Goal: Information Seeking & Learning: Find specific fact

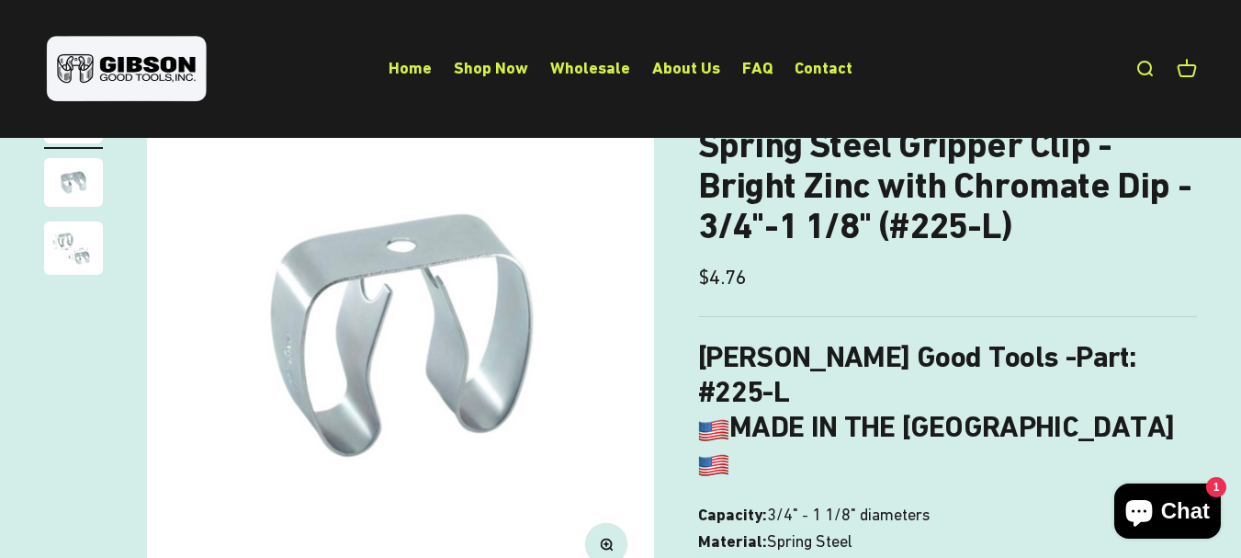
scroll to position [115, 0]
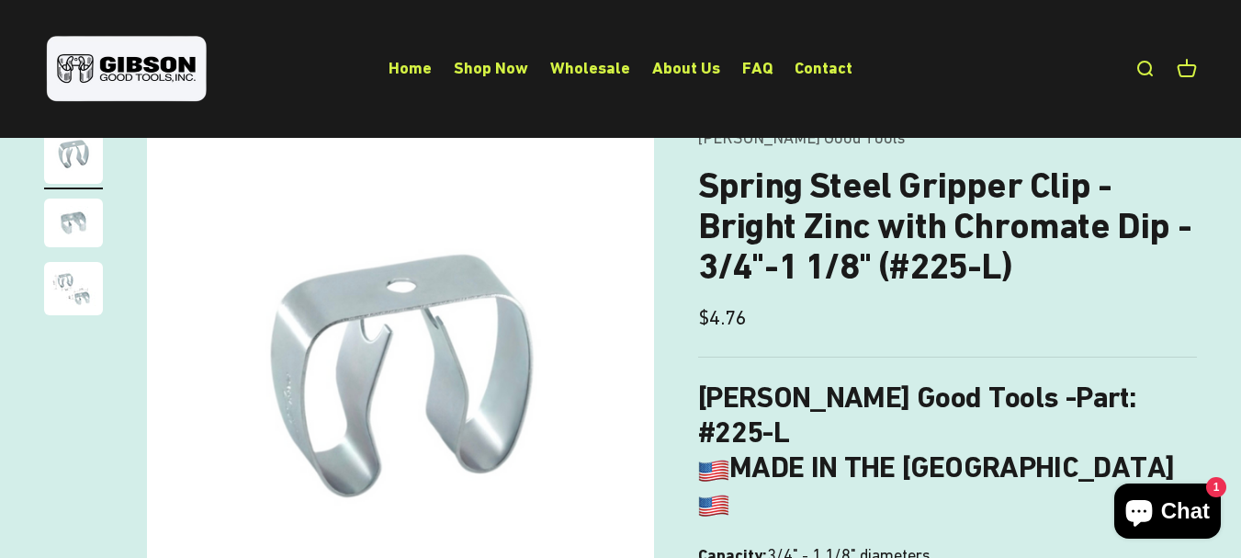
drag, startPoint x: 1251, startPoint y: 71, endPoint x: 1254, endPoint y: 92, distance: 21.3
click at [55, 276] on img "Go to item 3" at bounding box center [73, 288] width 59 height 53
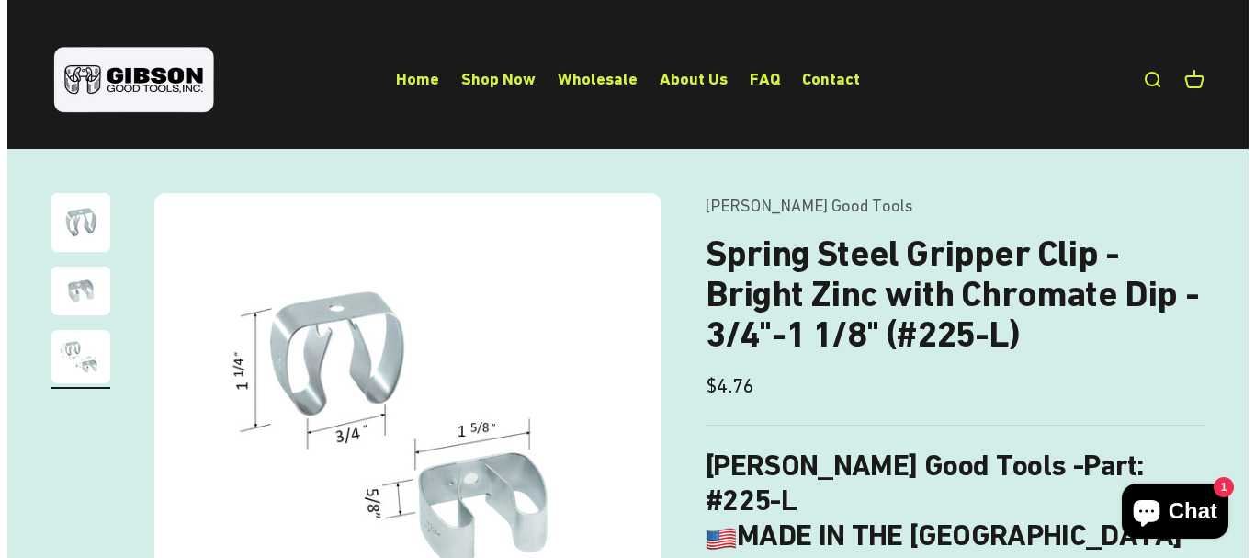
scroll to position [0, 0]
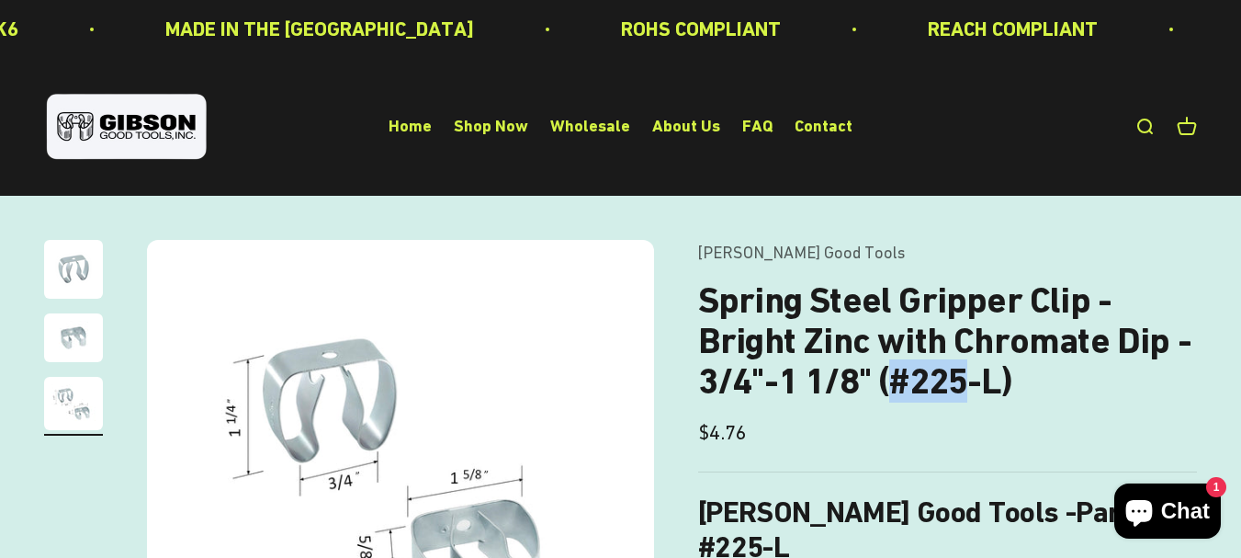
drag, startPoint x: 895, startPoint y: 385, endPoint x: 974, endPoint y: 378, distance: 79.3
click at [974, 378] on h1 "Spring Steel Gripper Clip - Bright Zinc with Chromate Dip - 3/4"-1 1/8" (#225-L)" at bounding box center [947, 340] width 499 height 121
copy h1 "#225"
click at [1141, 127] on link "Open search" at bounding box center [1144, 127] width 20 height 20
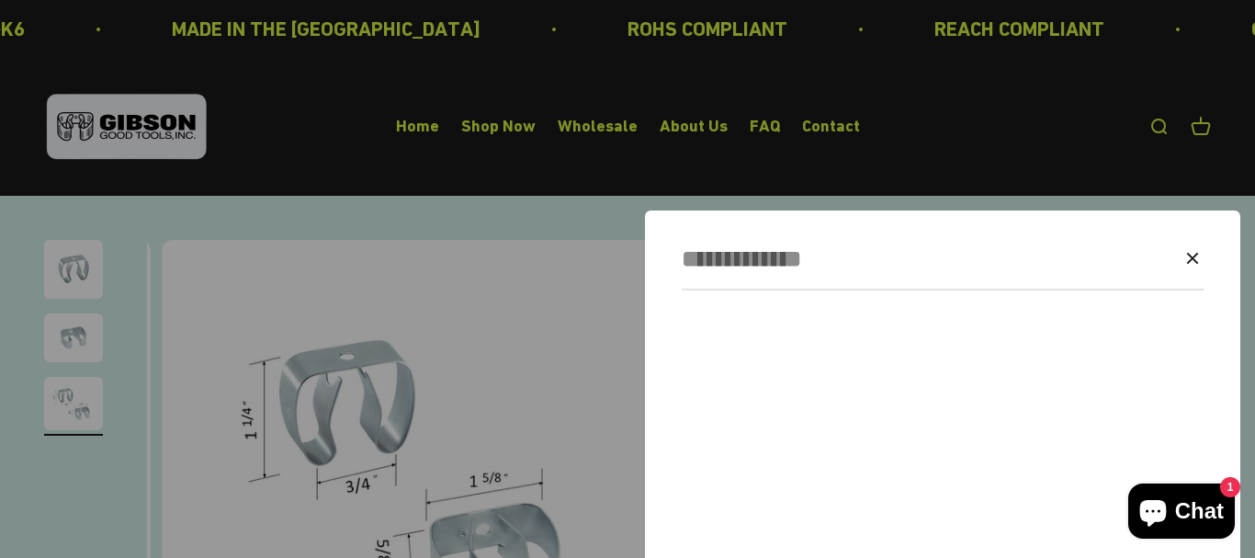
scroll to position [0, 1051]
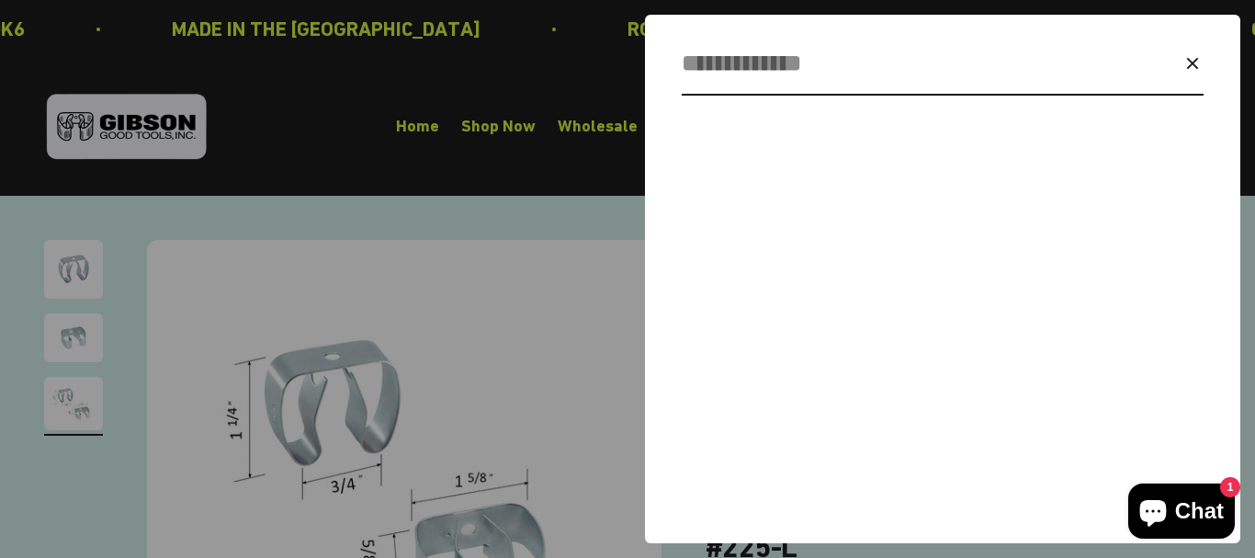
paste input "****"
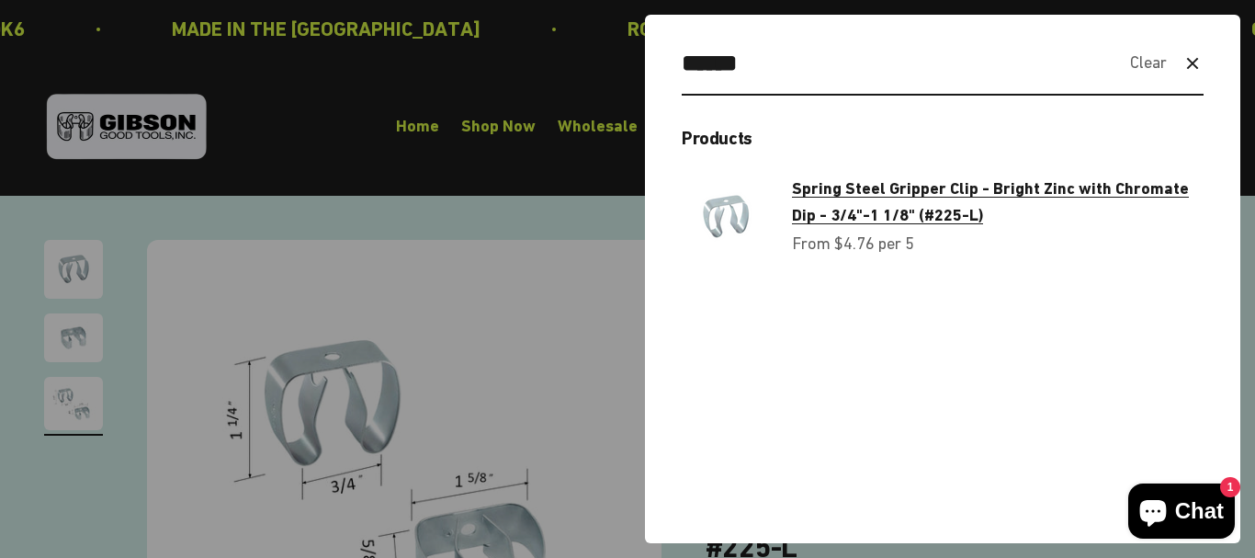
type input "******"
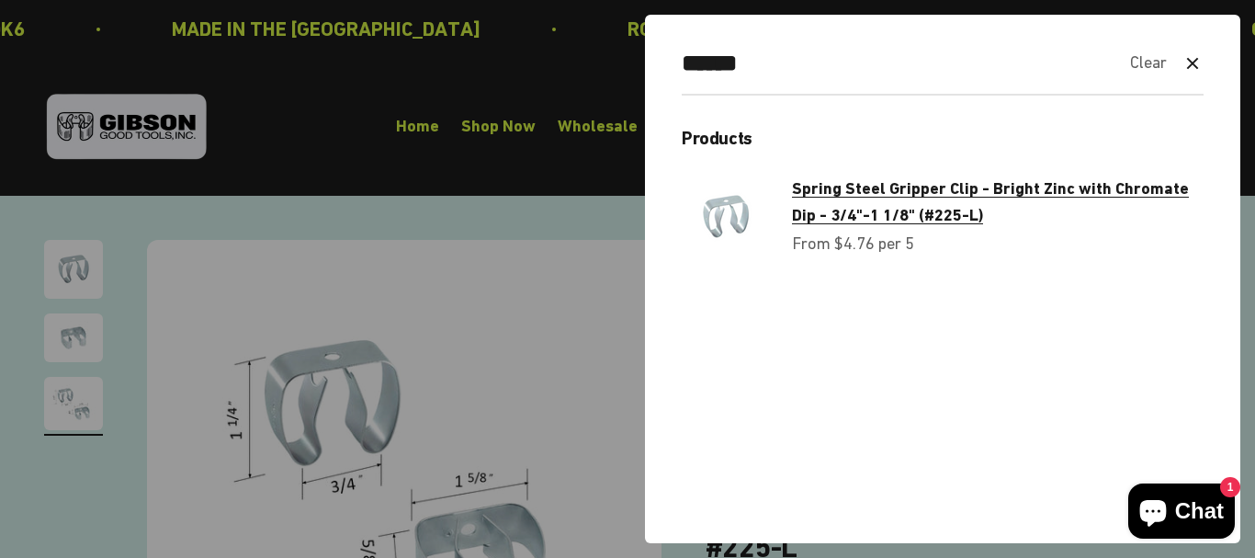
click at [1115, 197] on span "Spring Steel Gripper Clip - Bright Zinc with Chromate Dip - 3/4"-1 1/8" (#225-L)" at bounding box center [990, 201] width 397 height 46
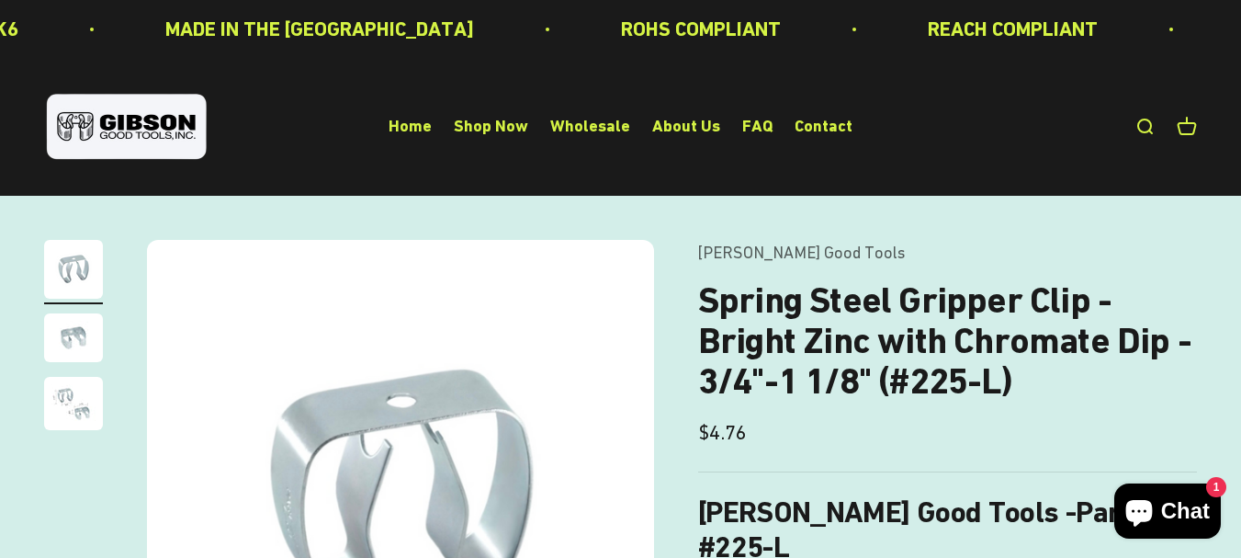
click at [1137, 129] on link "Open search" at bounding box center [1144, 127] width 20 height 20
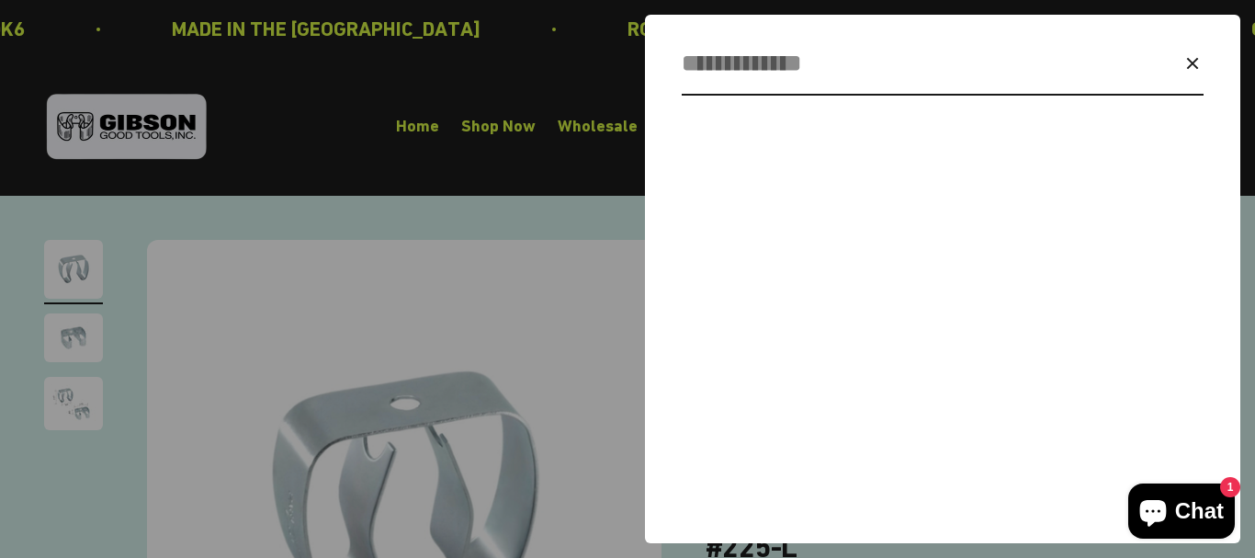
paste input "****"
type input "******"
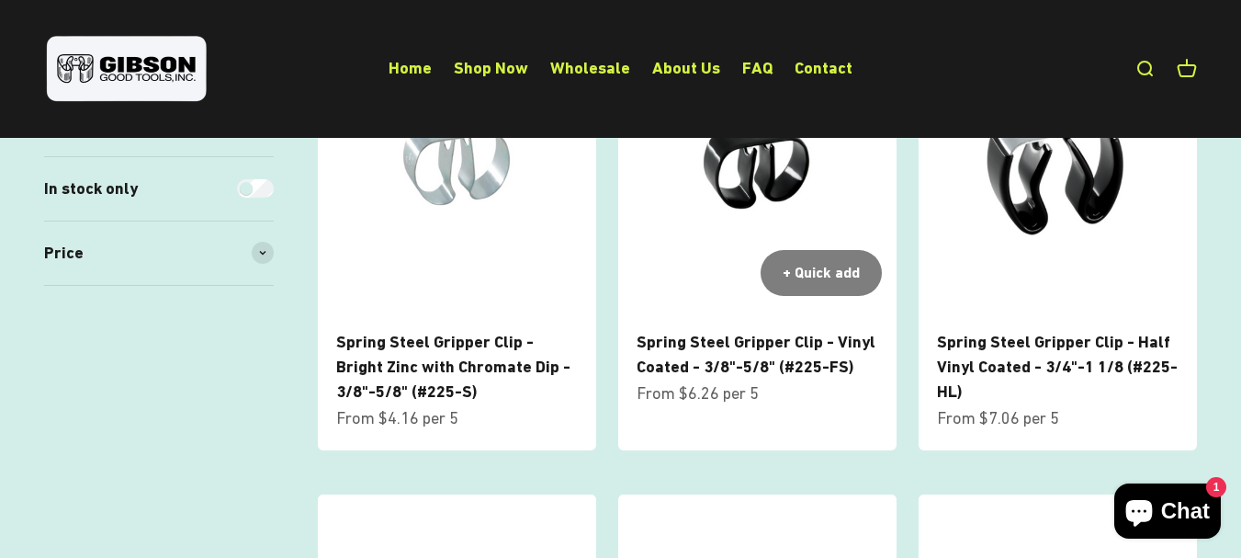
scroll to position [459, 0]
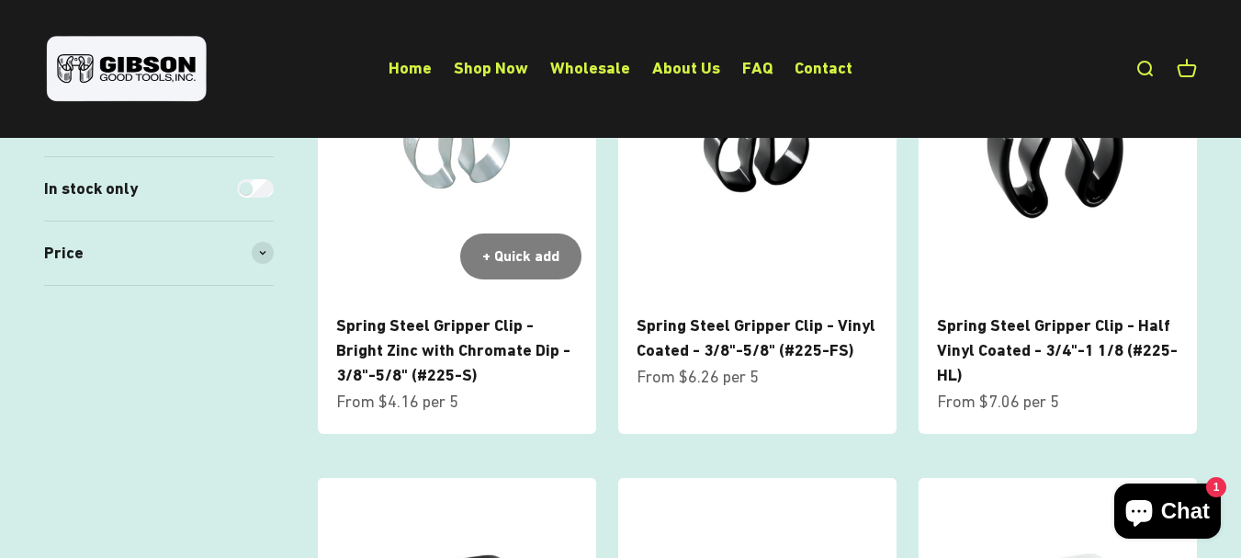
click at [451, 339] on span "Spring Steel Gripper Clip - Bright Zinc with Chromate Dip - 3/8"-5/8" (#225-S)" at bounding box center [457, 349] width 242 height 74
click at [450, 344] on link "Spring Steel Gripper Clip - Bright Zinc with Chromate Dip - 3/8"-5/8" (#225-S)" at bounding box center [453, 349] width 234 height 69
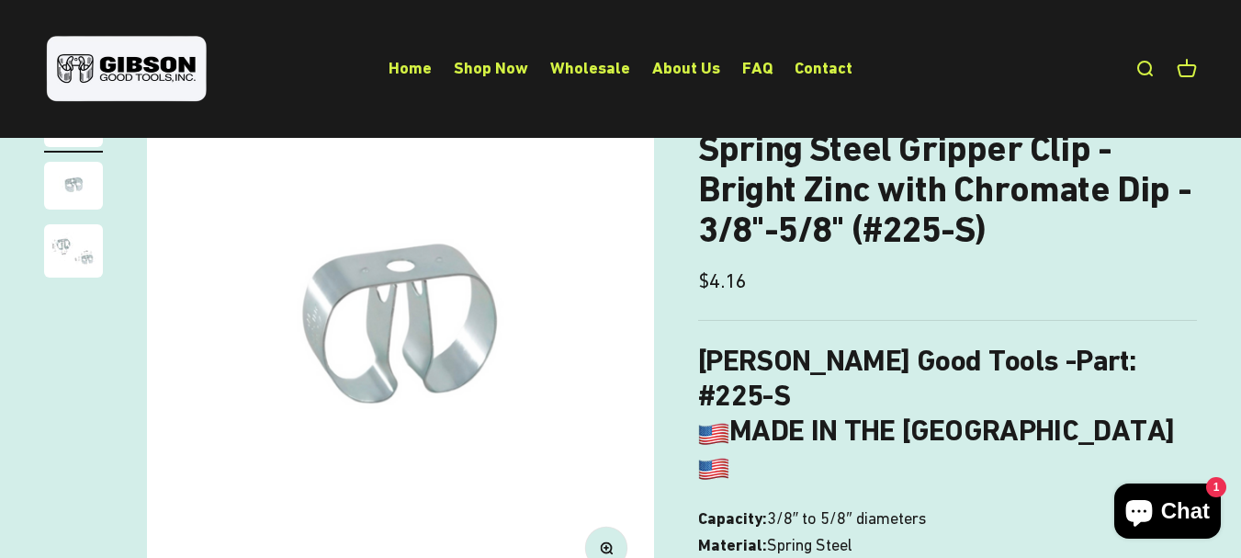
scroll to position [184, 0]
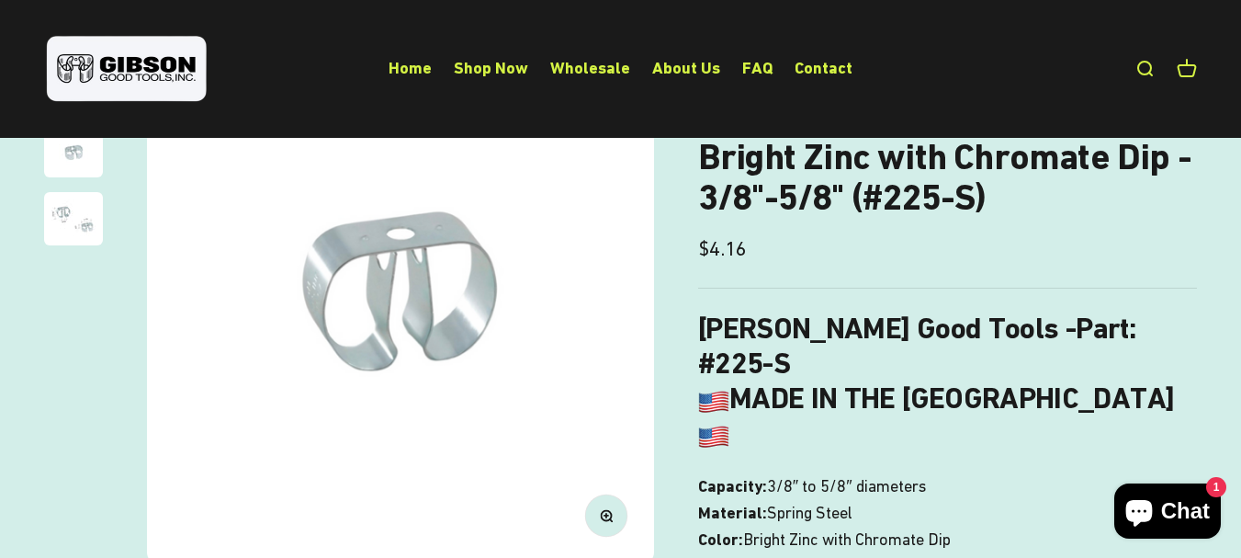
drag, startPoint x: 767, startPoint y: 413, endPoint x: 957, endPoint y: 404, distance: 190.3
click at [957, 473] on p "Capacity: 3/8″ to 5/8″ diameters Material: Spring Steel Color: Bright Zinc with…" at bounding box center [947, 539] width 499 height 132
copy p "3/8″ to 5/8″ diameters"
click at [826, 473] on p "Capacity: 3/8″ to 5/8″ diameters Material: Spring Steel Color: Bright Zinc with…" at bounding box center [947, 539] width 499 height 132
drag, startPoint x: 768, startPoint y: 412, endPoint x: 962, endPoint y: 410, distance: 193.8
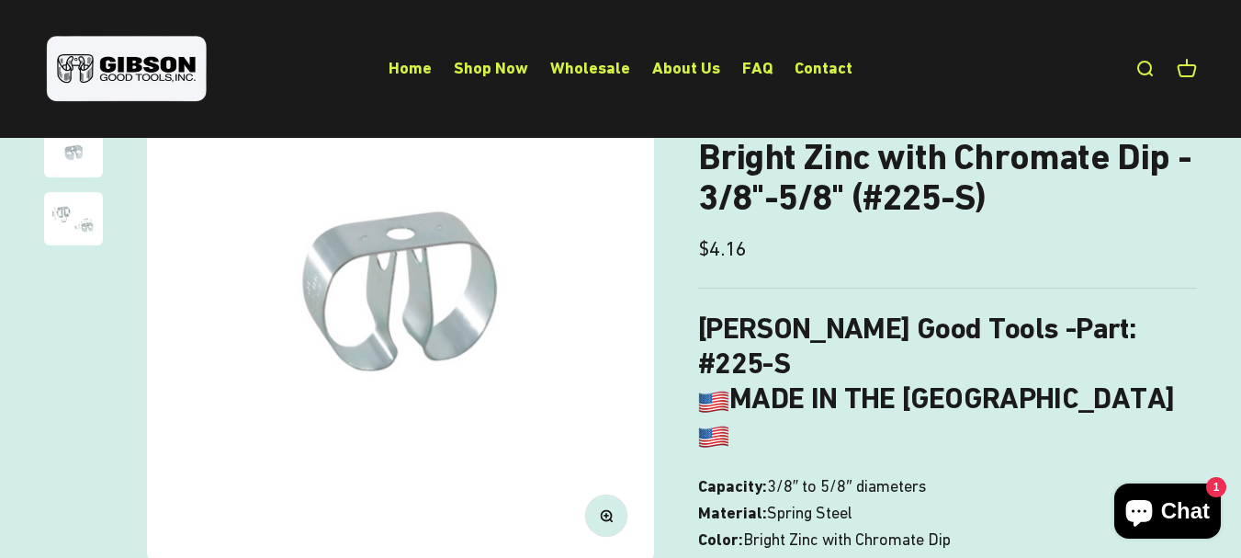
click at [962, 473] on p "Capacity: 3/8″ to 5/8″ diameters Material: Spring Steel Color: Bright Zinc with…" at bounding box center [947, 539] width 499 height 132
copy p "3/8″ to 5/8″ diameters"
click at [1133, 261] on div "Sale price $4.16 Regular price (/) Sold out Save $-4.16" at bounding box center [947, 248] width 499 height 32
